Goal: Task Accomplishment & Management: Use online tool/utility

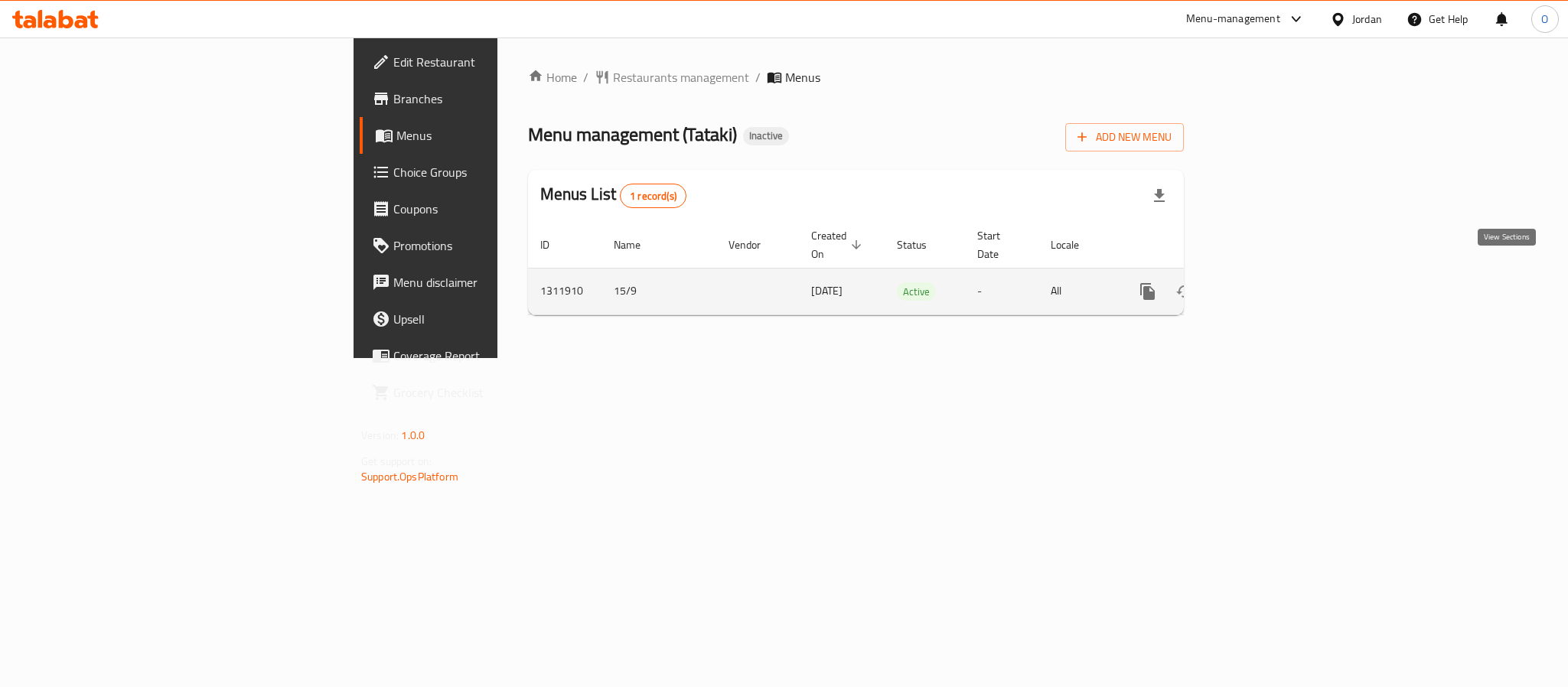
click at [1267, 283] on icon "enhanced table" at bounding box center [1258, 292] width 19 height 19
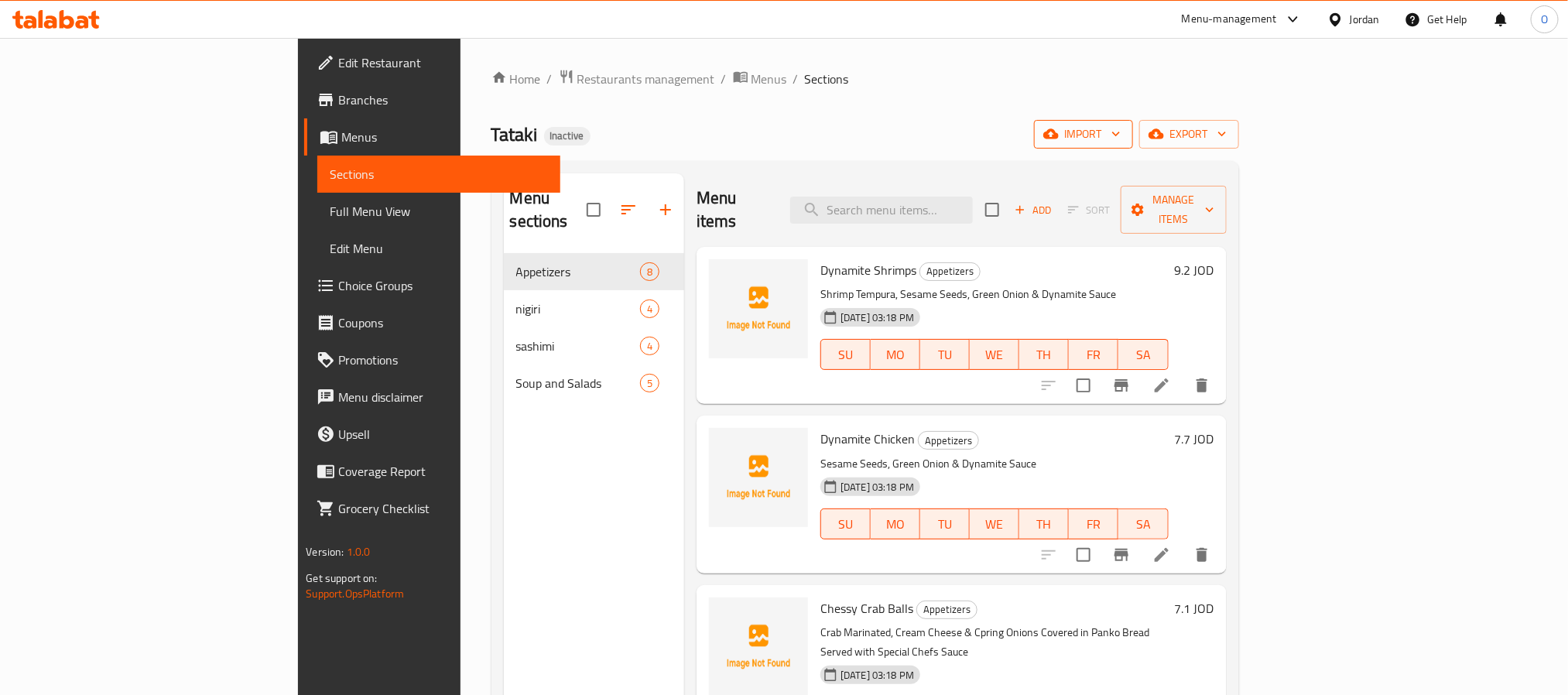
click at [1133, 147] on button "import" at bounding box center [1083, 134] width 99 height 29
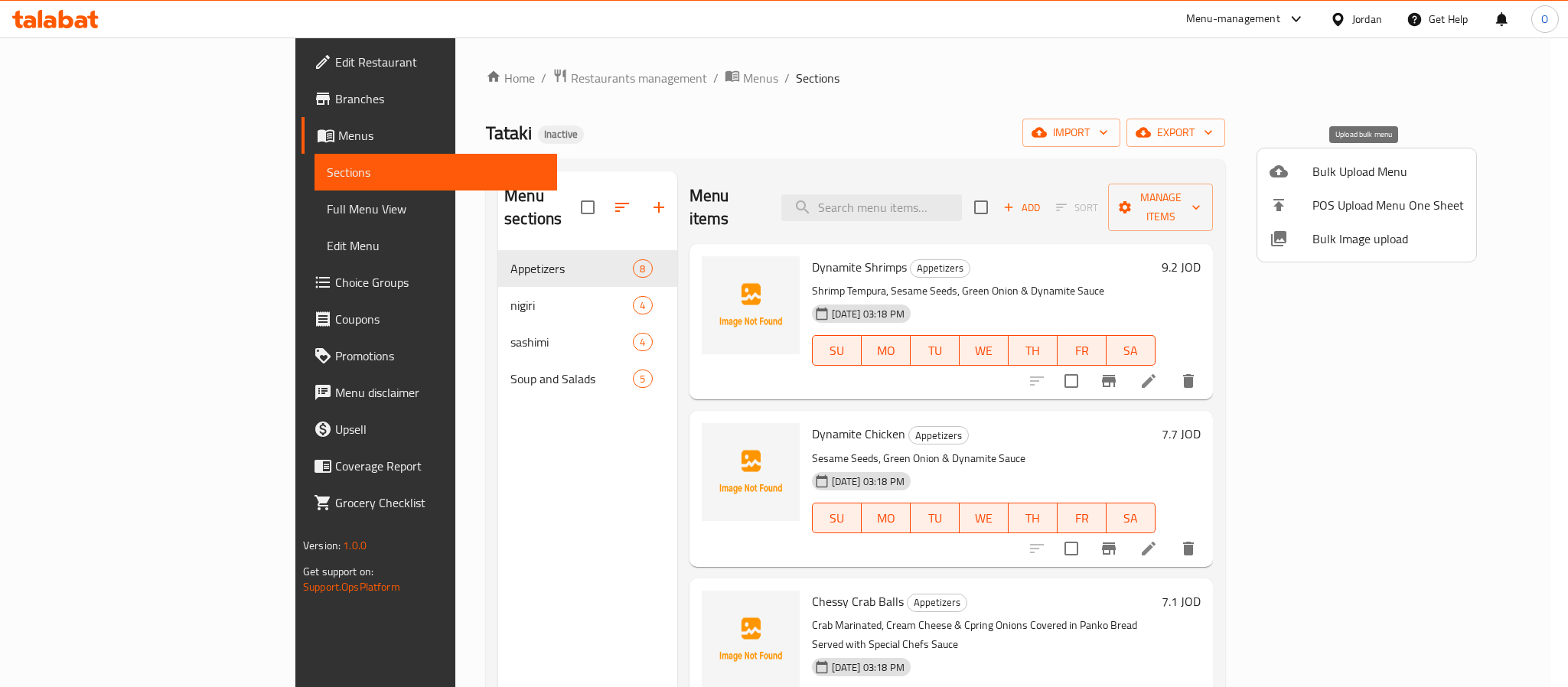
click at [1304, 173] on div at bounding box center [1290, 171] width 43 height 19
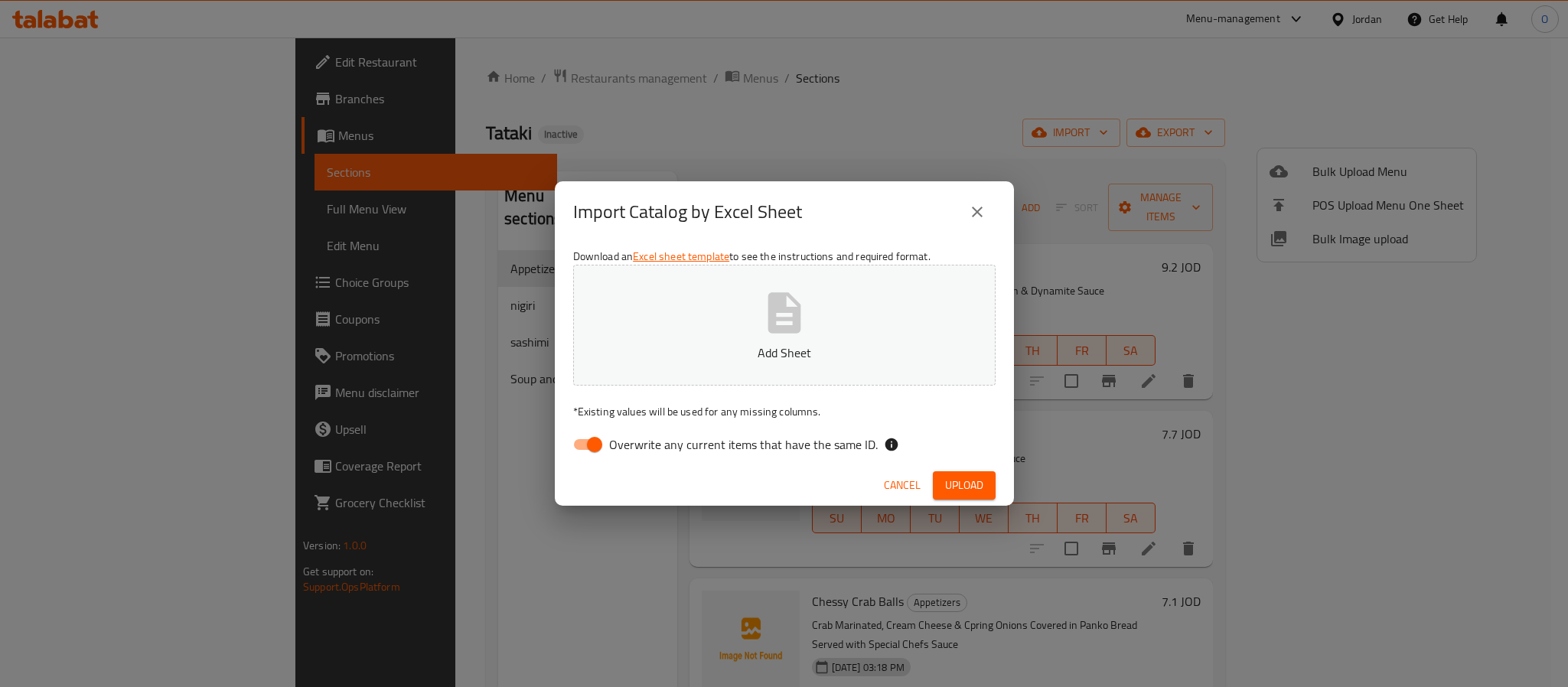
click at [595, 441] on input "Overwrite any current items that have the same ID." at bounding box center [594, 445] width 87 height 29
checkbox input "false"
click at [962, 485] on span "Upload" at bounding box center [963, 486] width 38 height 19
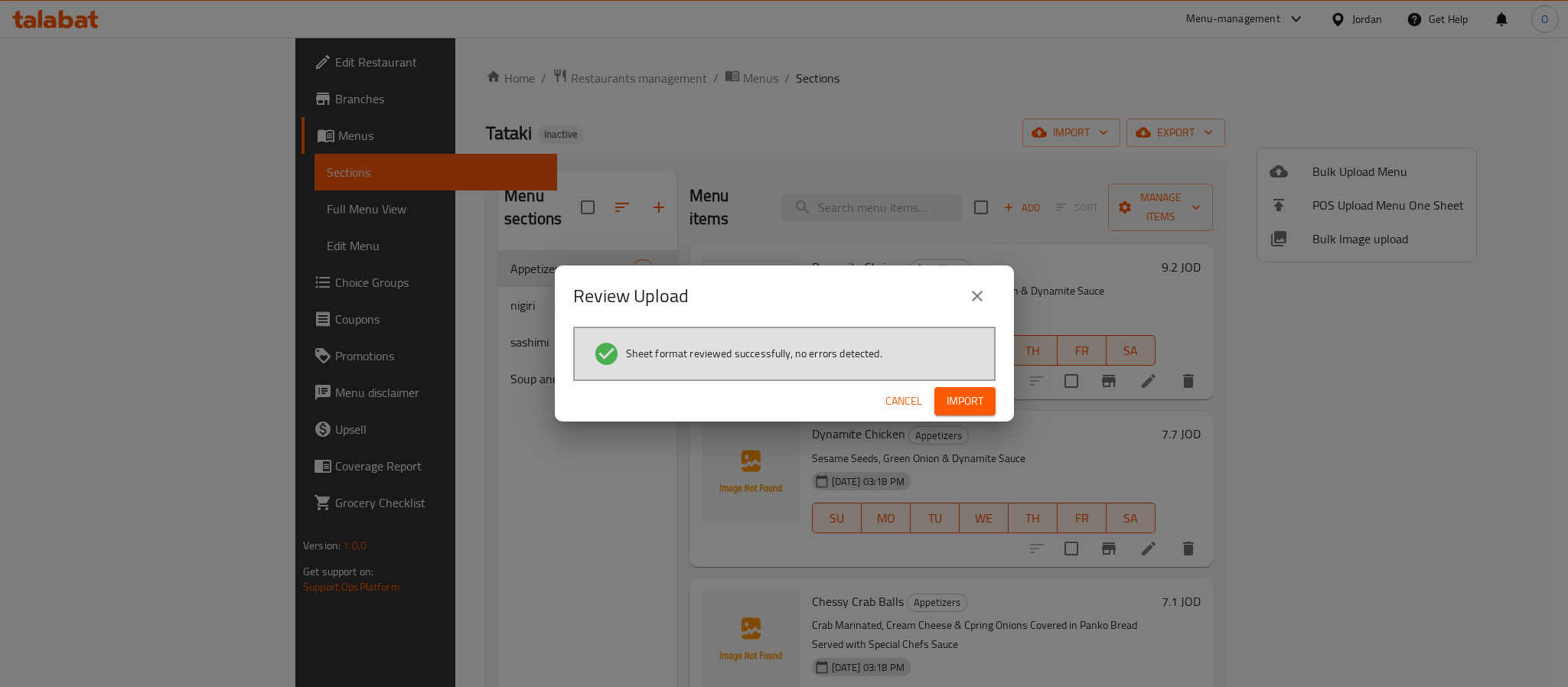
click at [962, 393] on span "Import" at bounding box center [964, 401] width 36 height 19
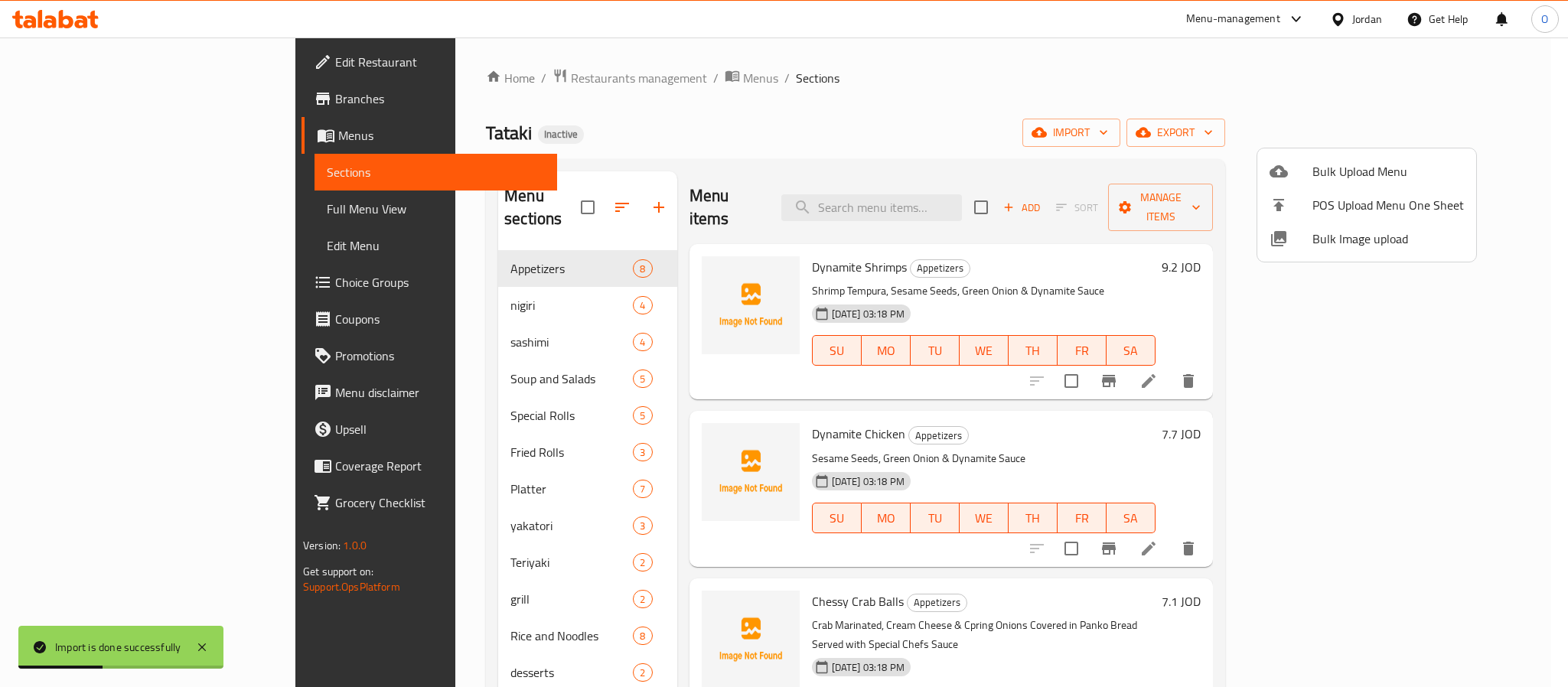
click at [853, 101] on div at bounding box center [784, 343] width 1568 height 687
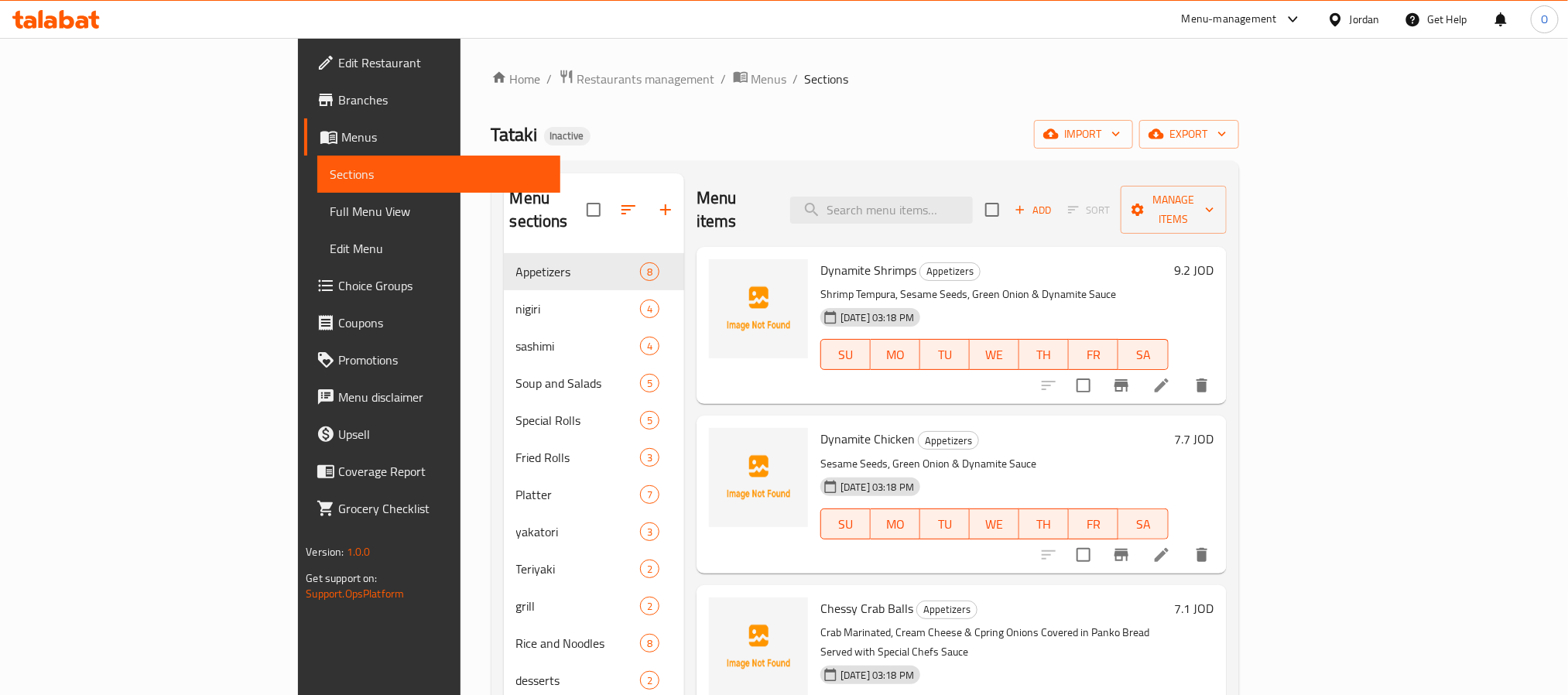
click at [862, 103] on div "Home / Restaurants management / Menus / Sections Tataki Inactive import export …" at bounding box center [865, 475] width 748 height 813
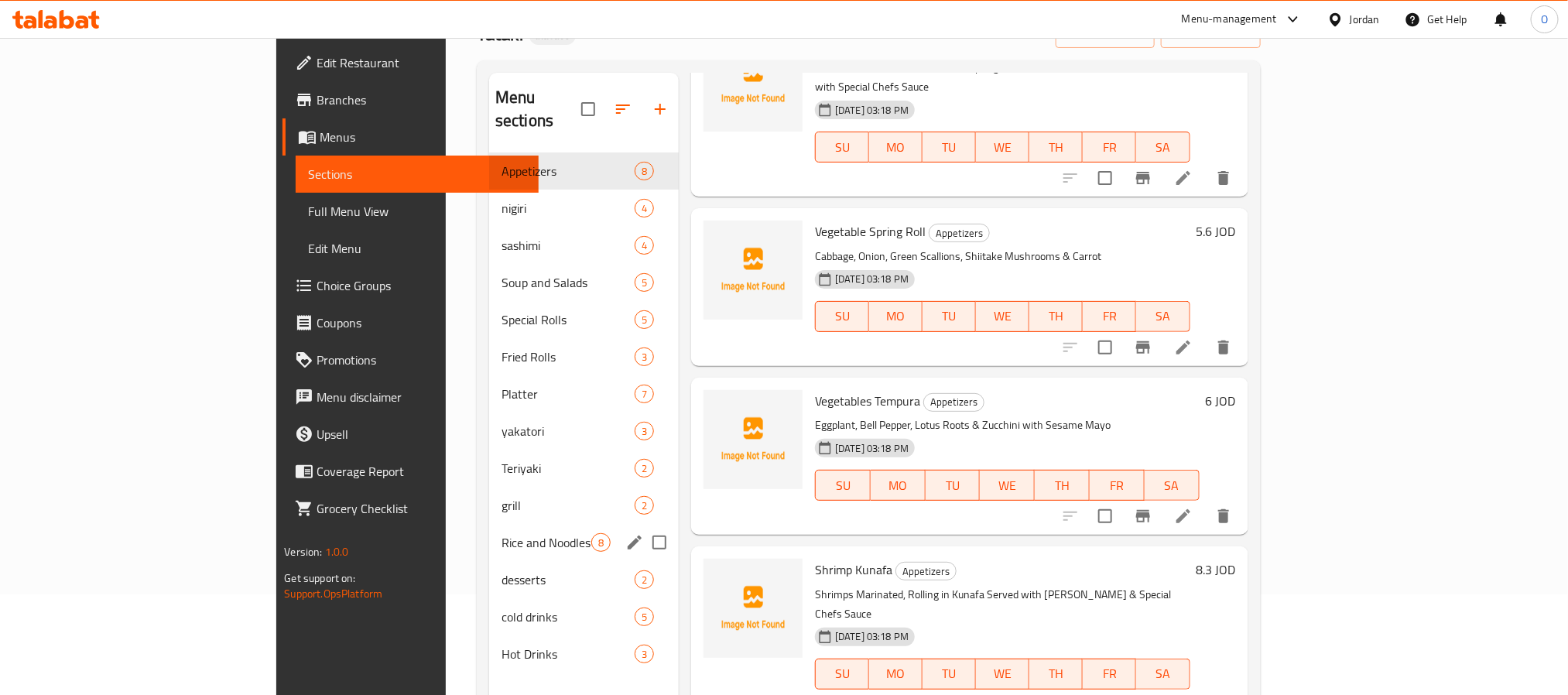
scroll to position [217, 0]
